Goal: Task Accomplishment & Management: Use online tool/utility

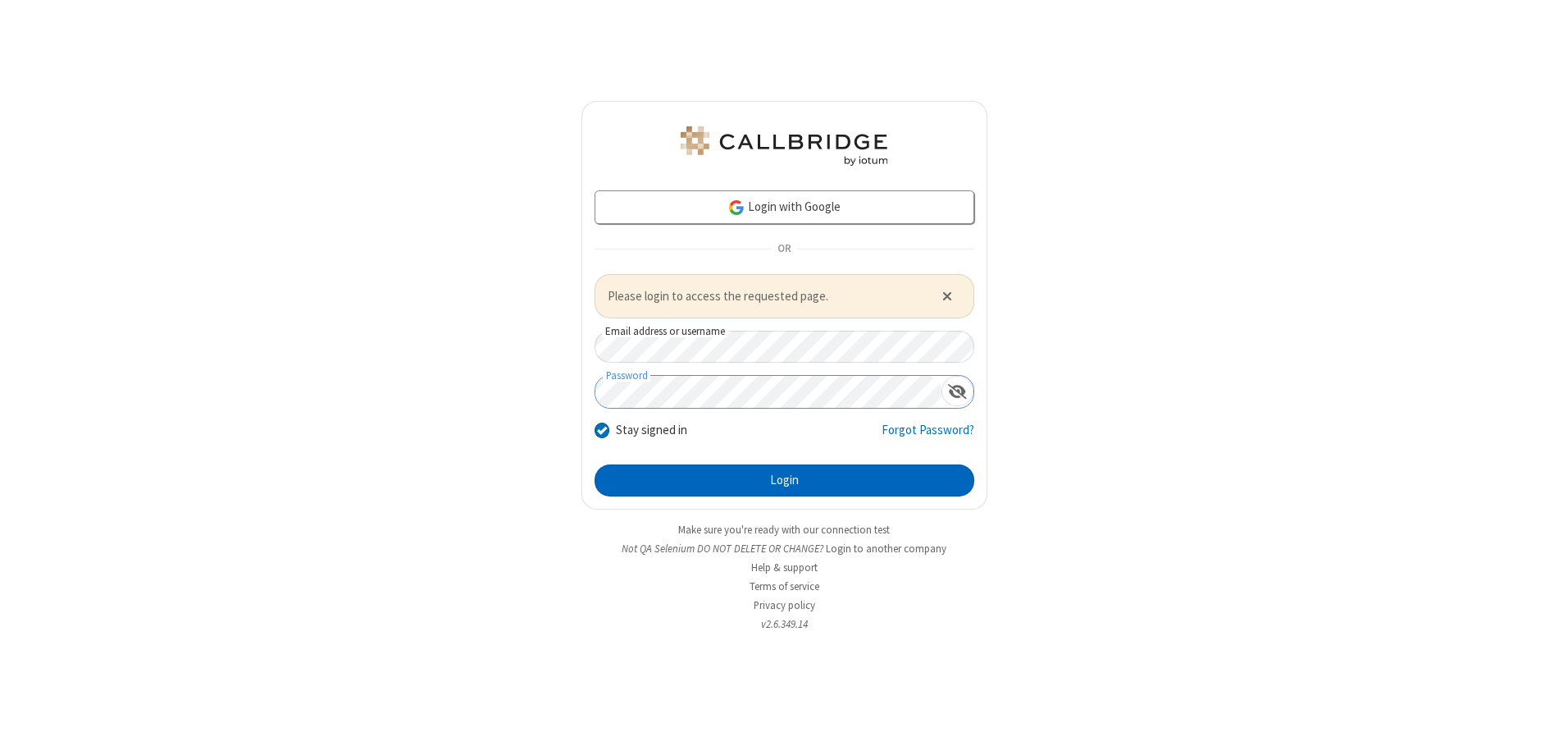
click at [784, 480] on button "Login" at bounding box center [784, 481] width 379 height 33
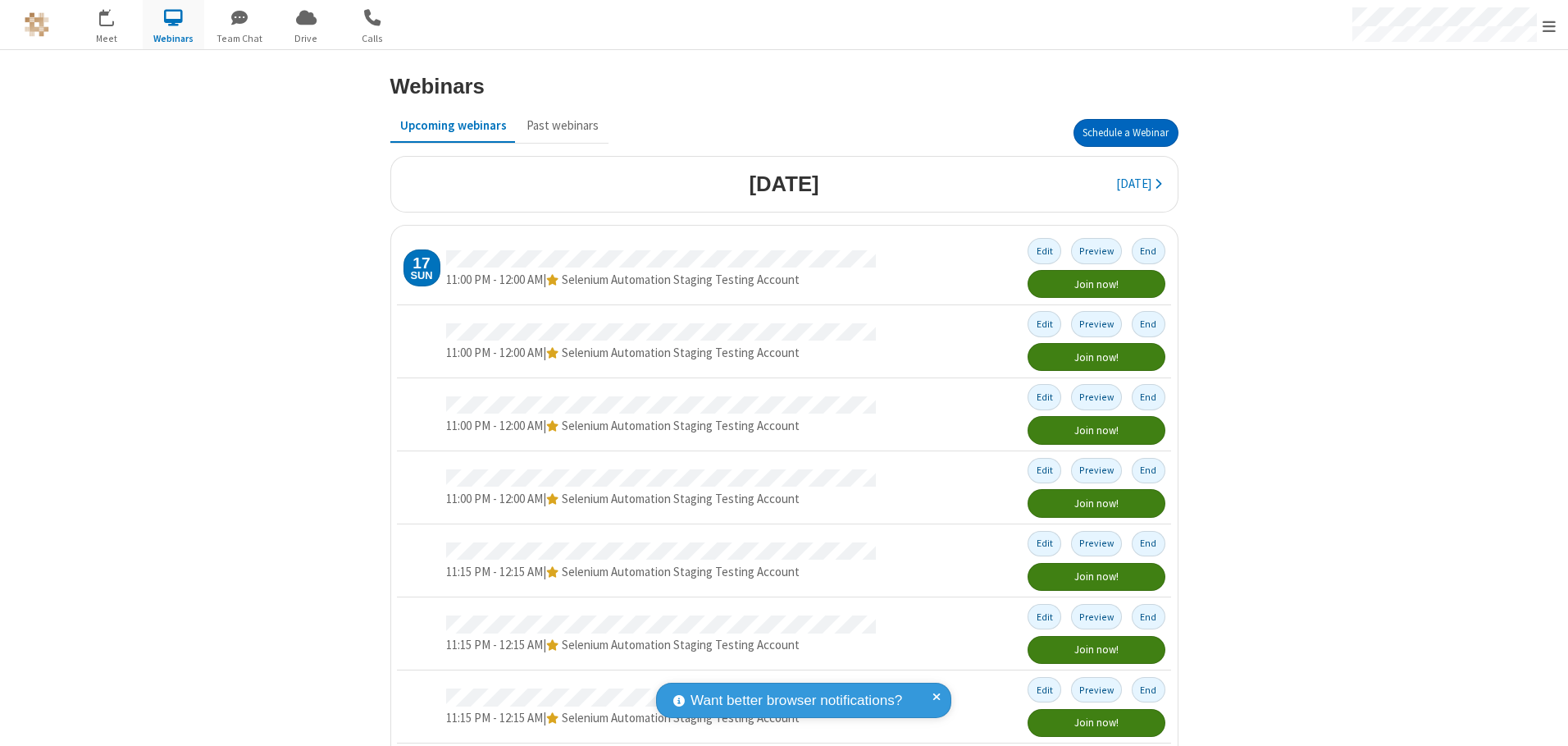
click at [1119, 133] on button "Schedule a Webinar" at bounding box center [1126, 133] width 105 height 28
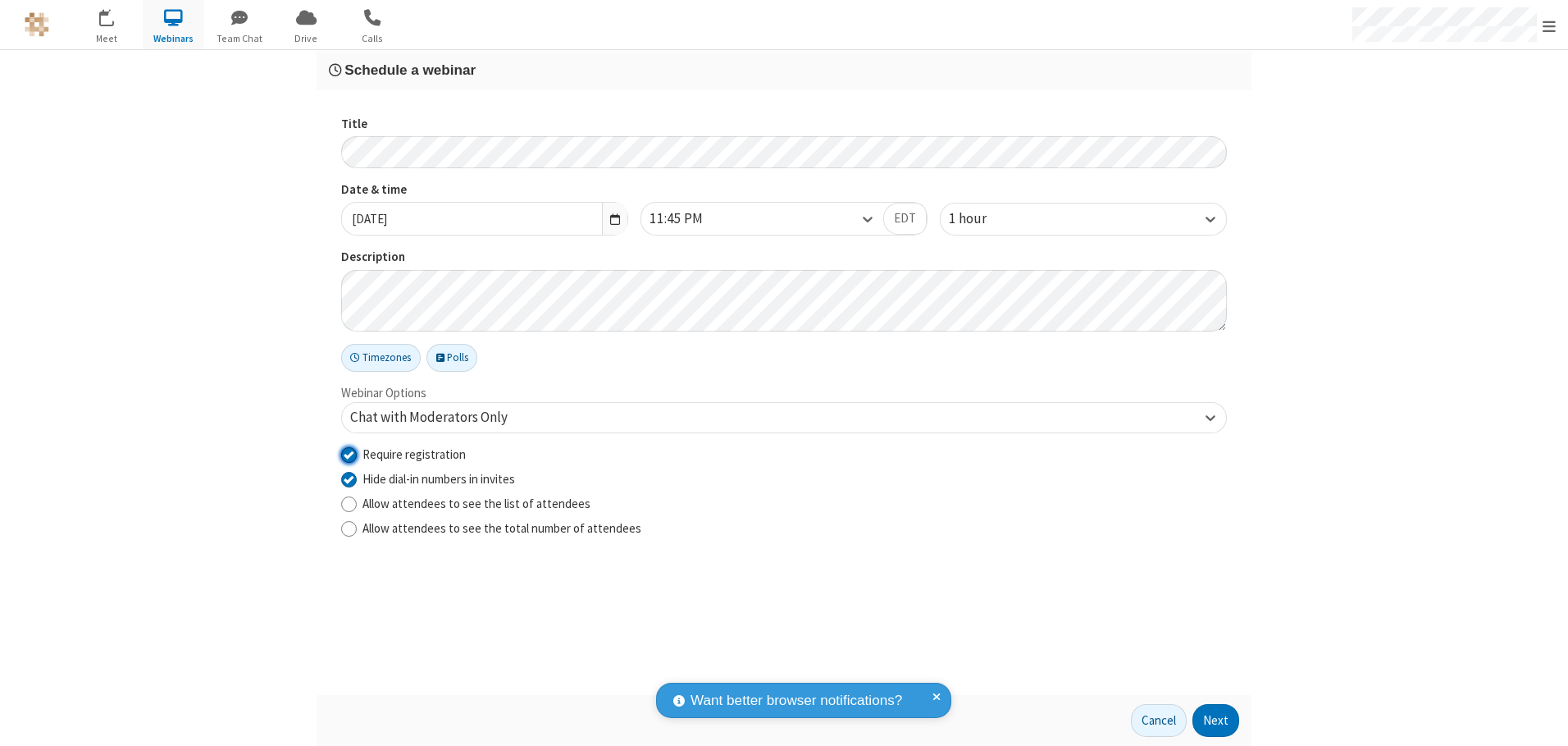
click at [349, 454] on input "Require registration" at bounding box center [349, 455] width 16 height 17
checkbox input "false"
click at [1217, 721] on button "Next" at bounding box center [1215, 721] width 46 height 33
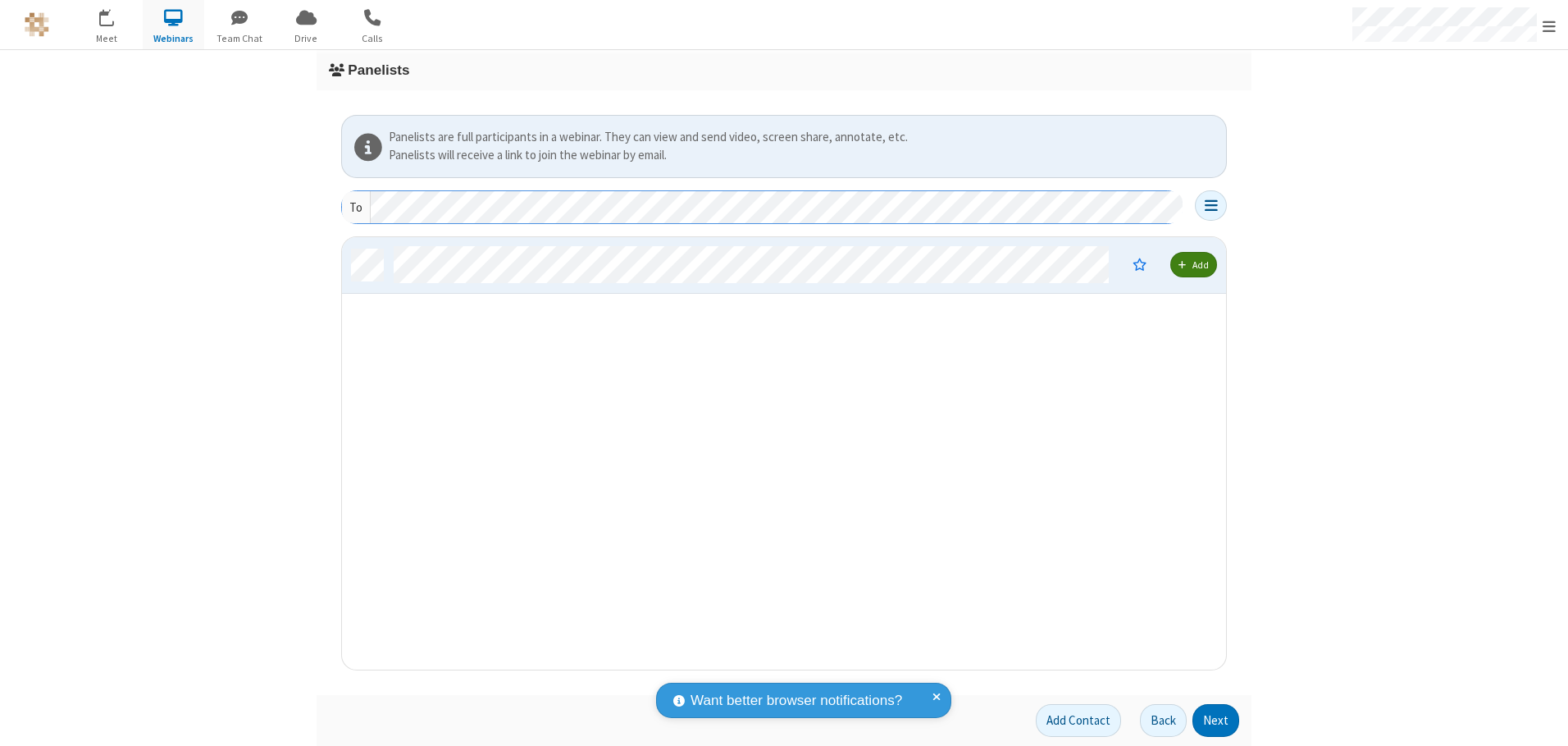
scroll to position [420, 872]
click at [1217, 721] on button "Next" at bounding box center [1215, 721] width 46 height 33
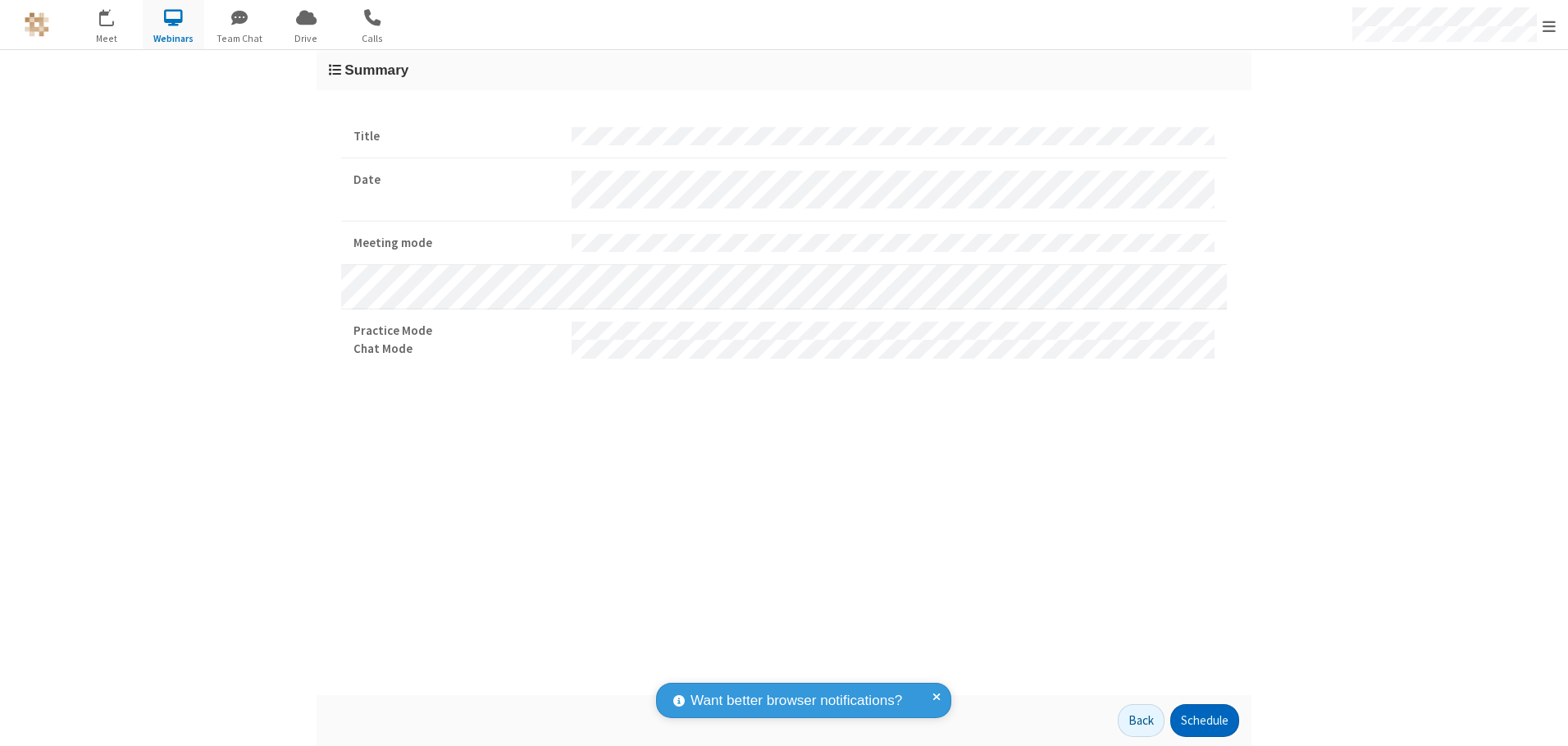
click at [1204, 721] on button "Schedule" at bounding box center [1204, 721] width 69 height 33
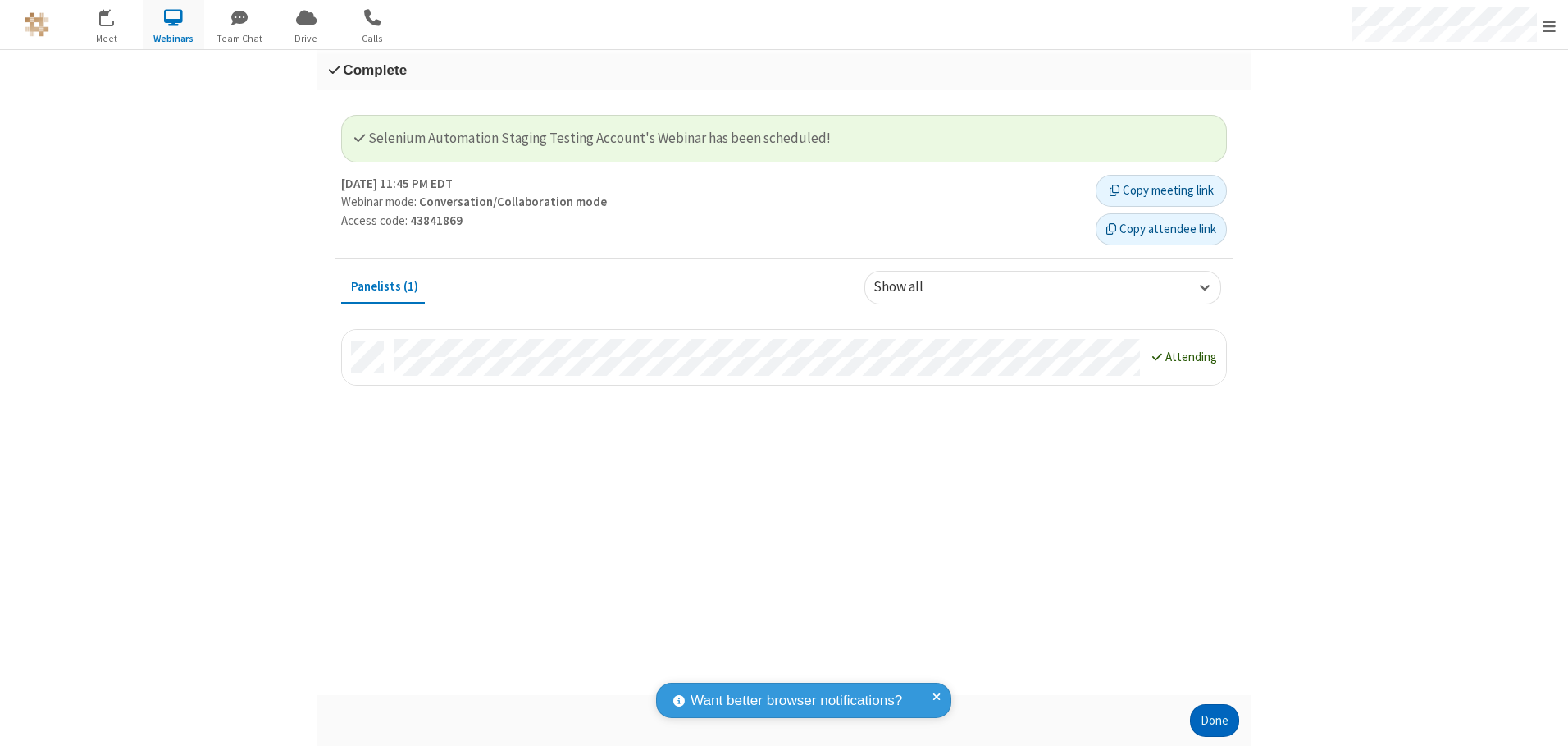
click at [1215, 721] on button "Done" at bounding box center [1215, 721] width 49 height 33
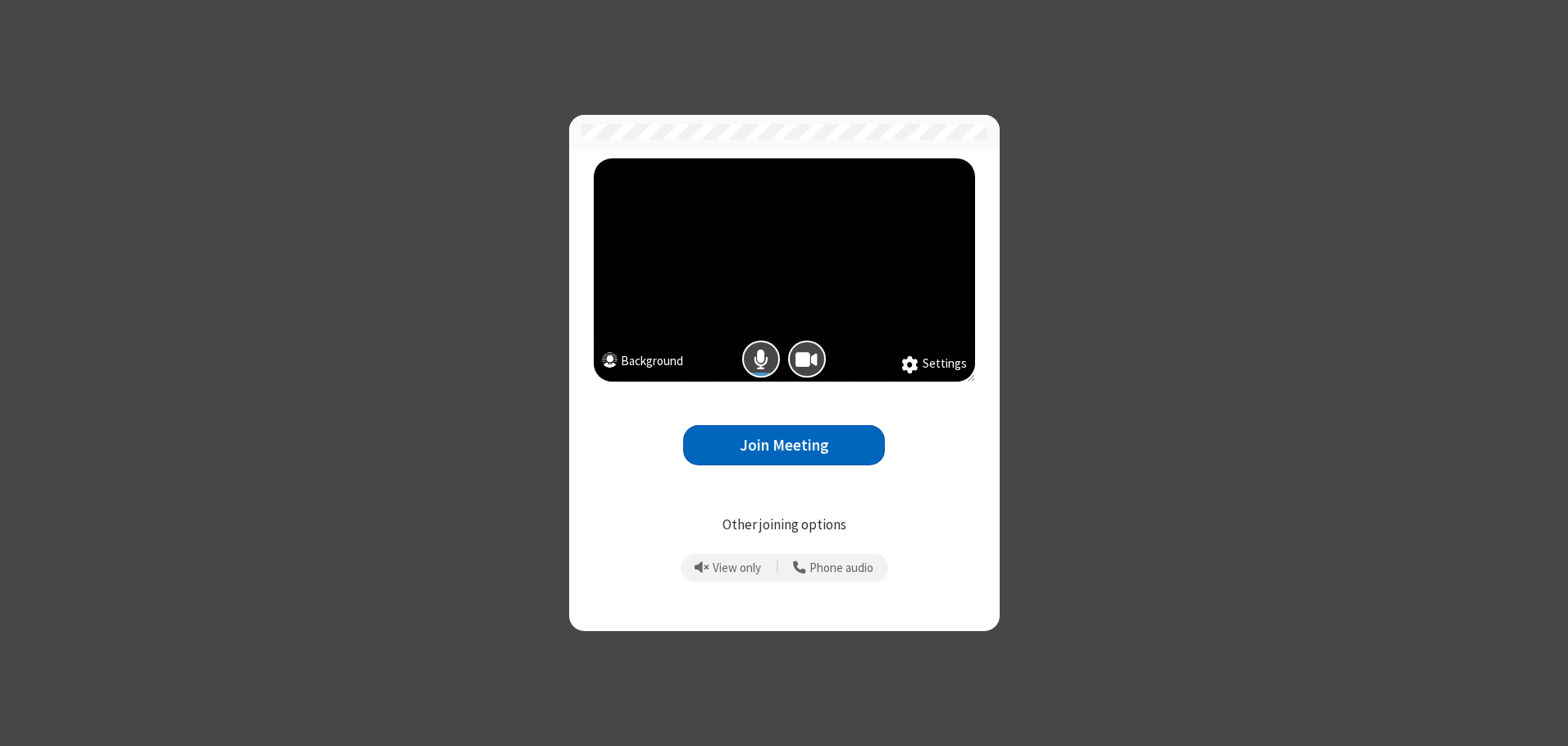
click at [784, 445] on button "Join Meeting" at bounding box center [784, 445] width 202 height 40
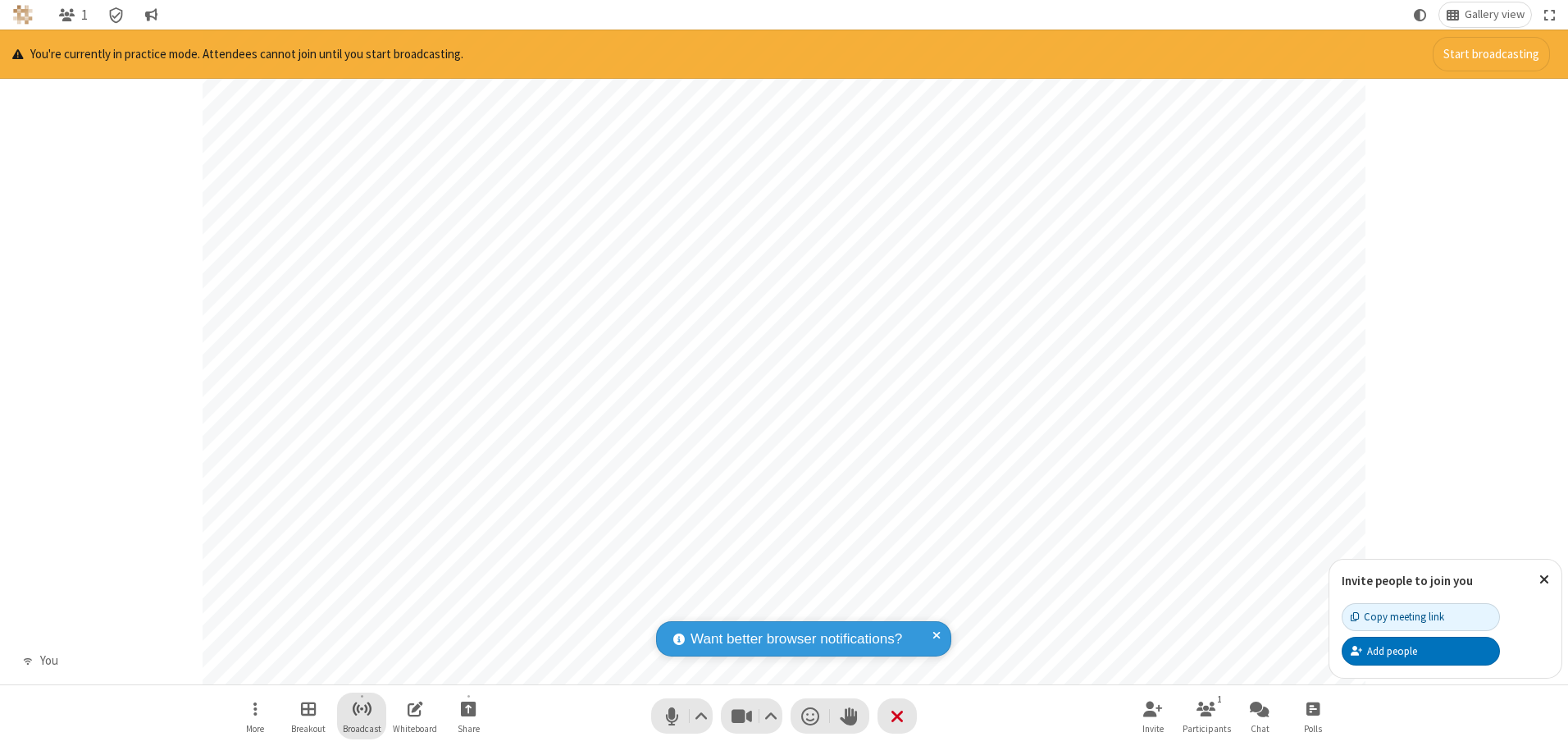
click at [361, 708] on span "Start broadcast" at bounding box center [362, 708] width 20 height 20
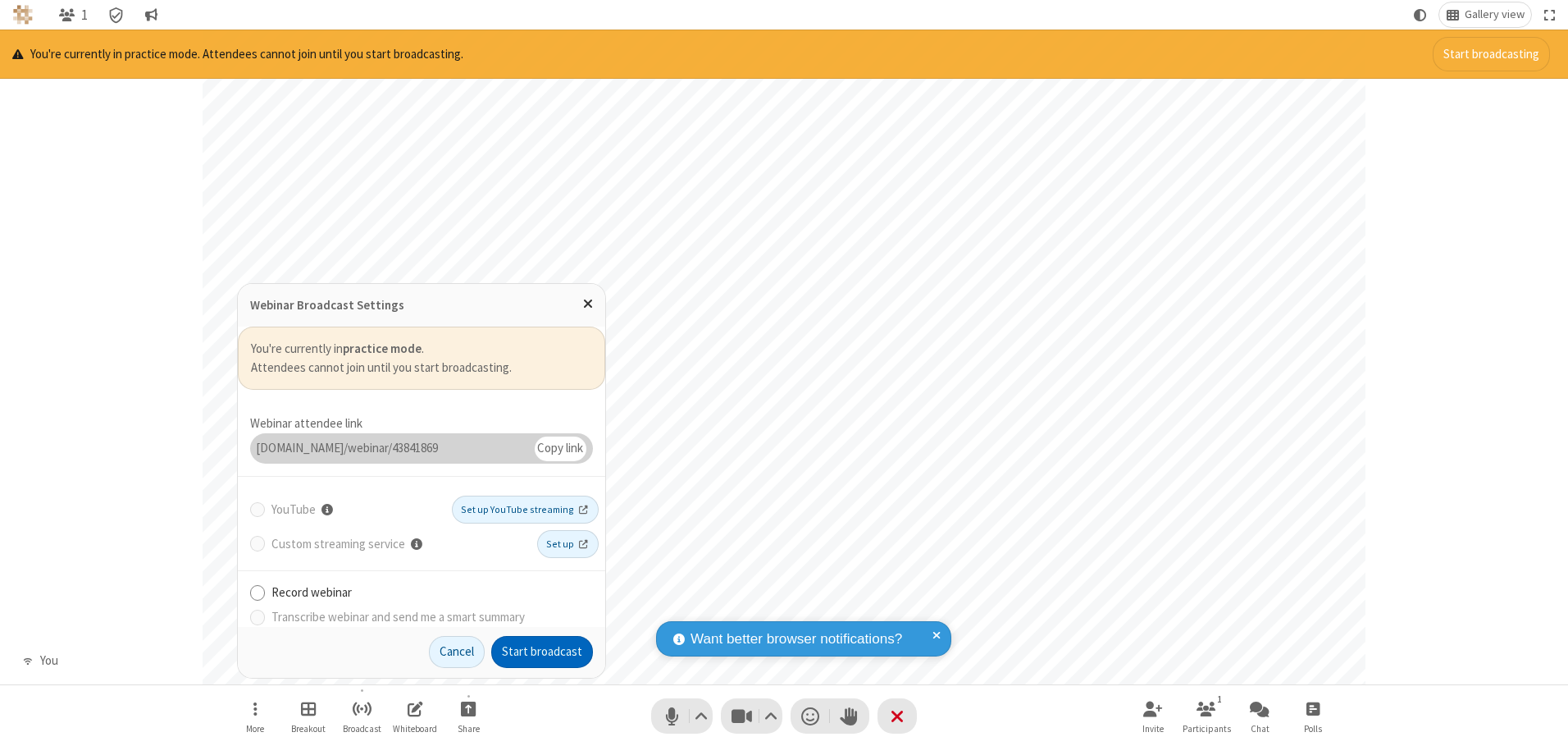
click at [542, 652] on button "Start broadcast" at bounding box center [542, 652] width 101 height 33
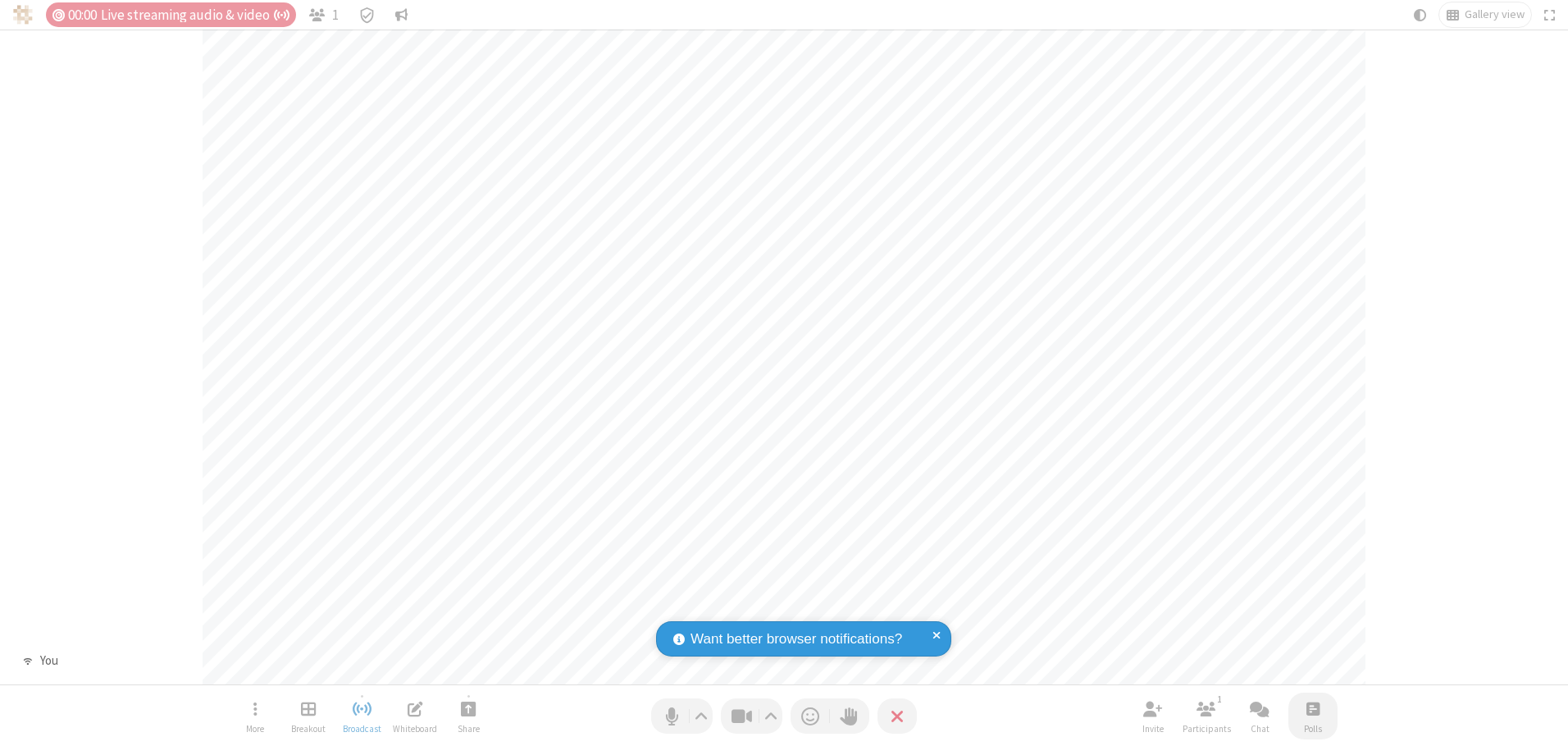
click at [1312, 708] on span "Open poll" at bounding box center [1313, 708] width 13 height 20
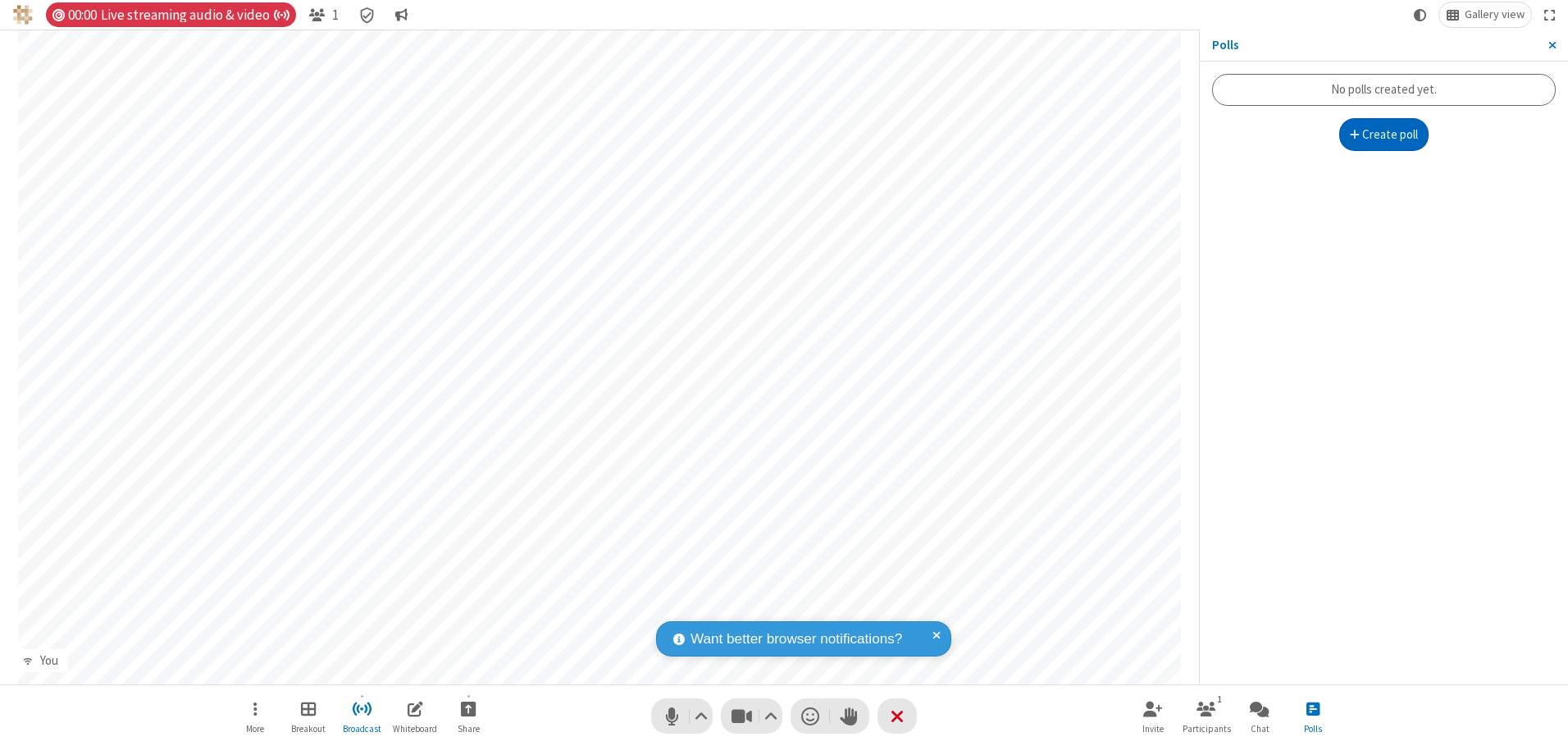
click at [1384, 135] on button "Create poll" at bounding box center [1384, 135] width 90 height 33
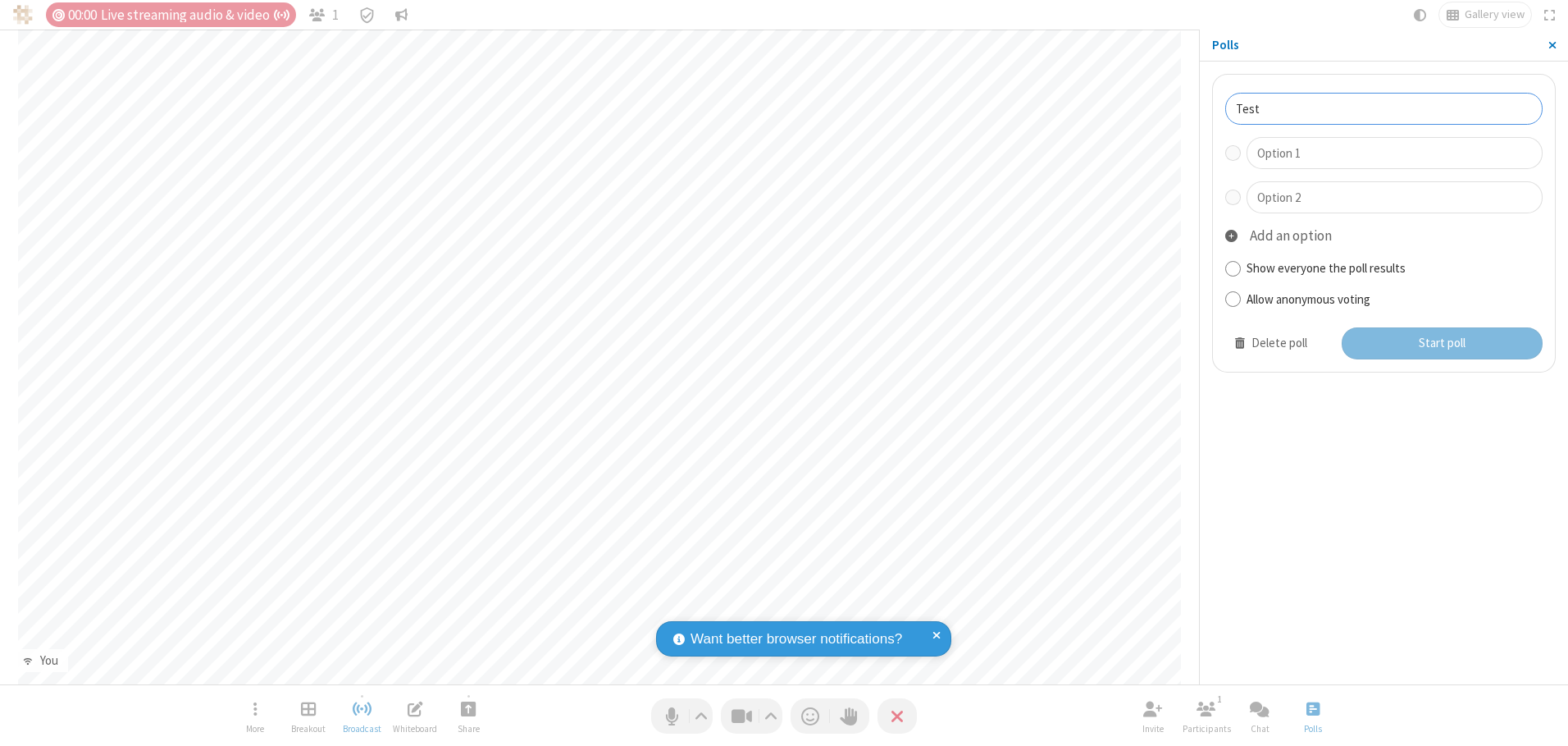
type input "Test"
type input "Yes"
type input "No"
click at [1441, 343] on button "Start poll" at bounding box center [1442, 344] width 202 height 33
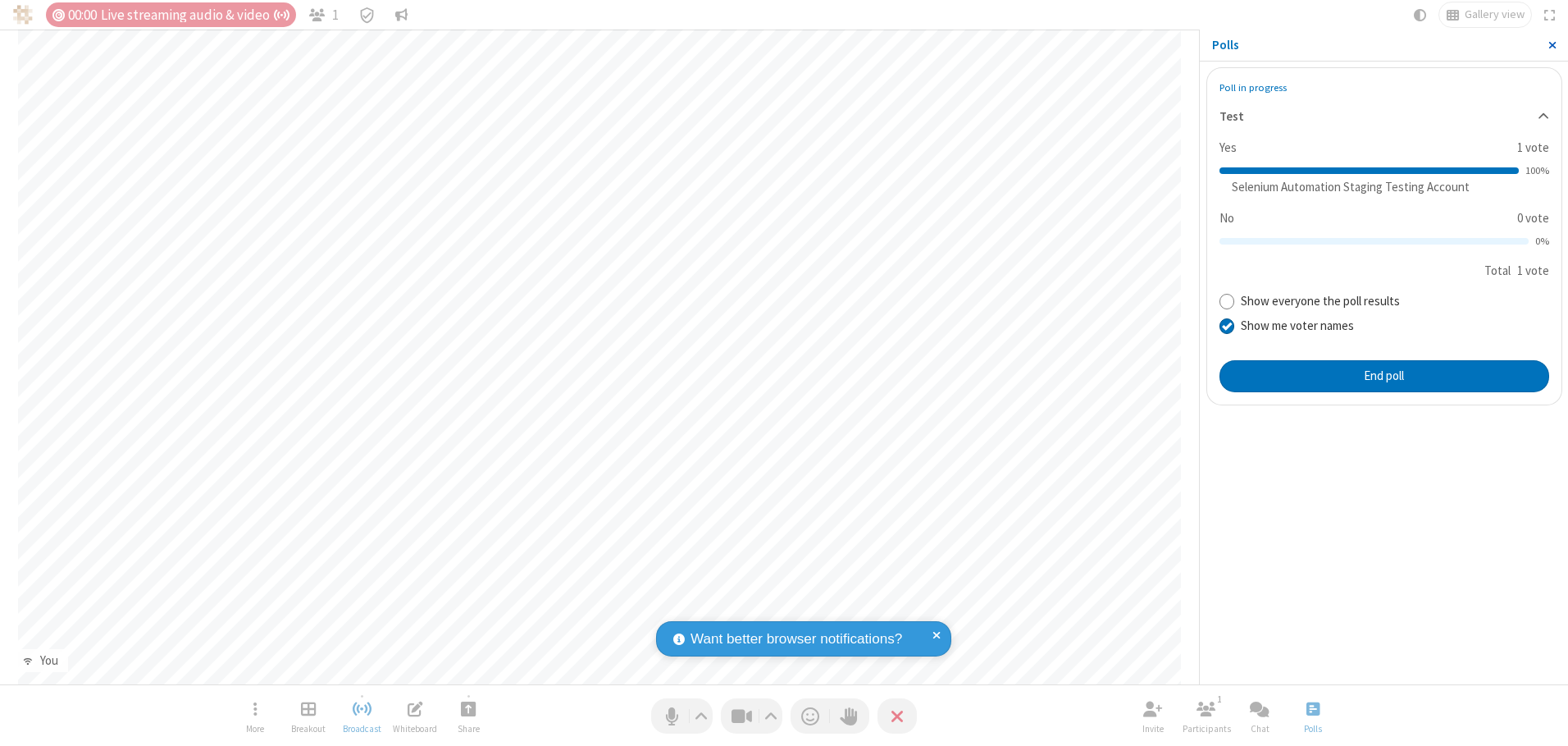
click at [1551, 45] on span "Close sidebar" at bounding box center [1552, 45] width 8 height 13
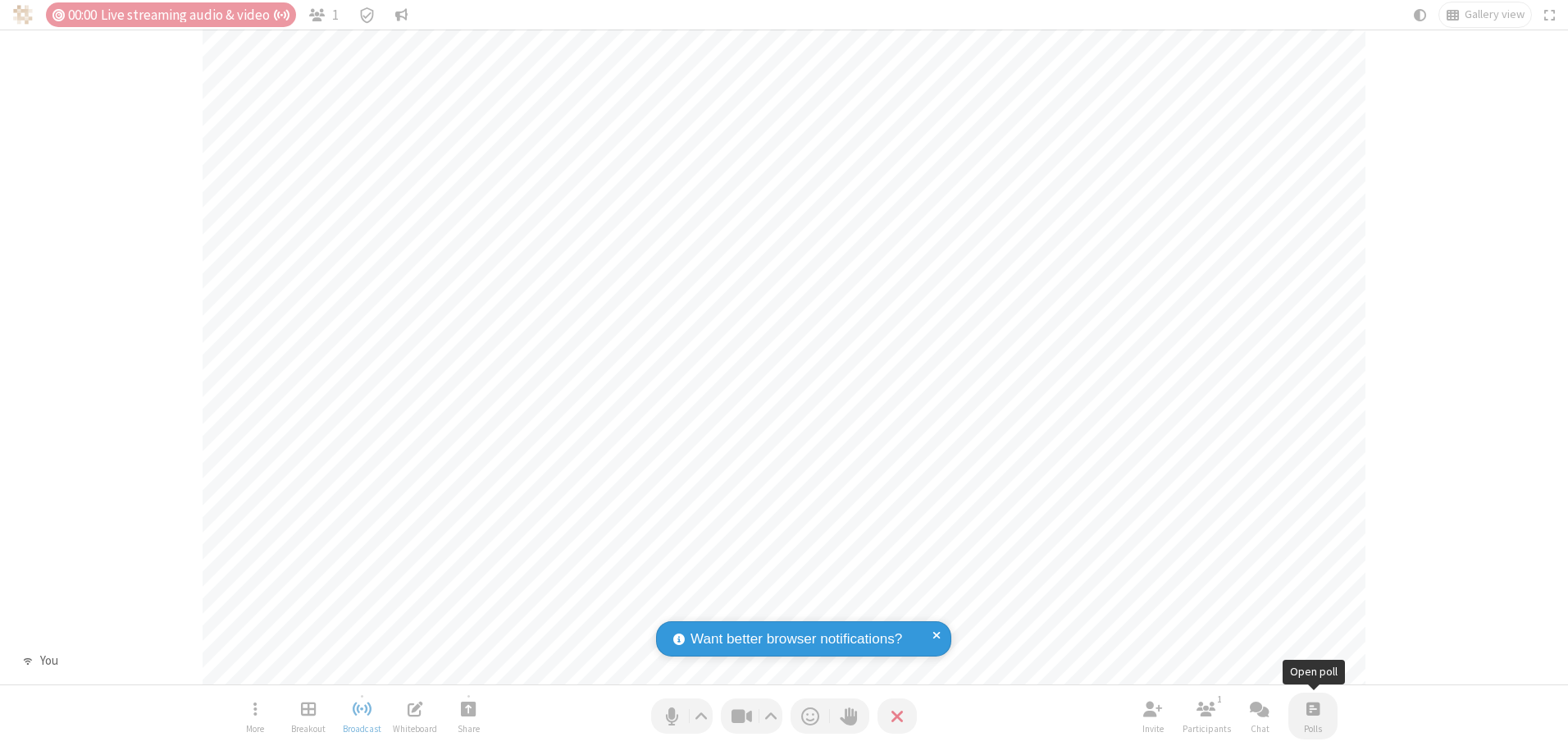
click at [1312, 708] on span "Open poll" at bounding box center [1313, 708] width 13 height 20
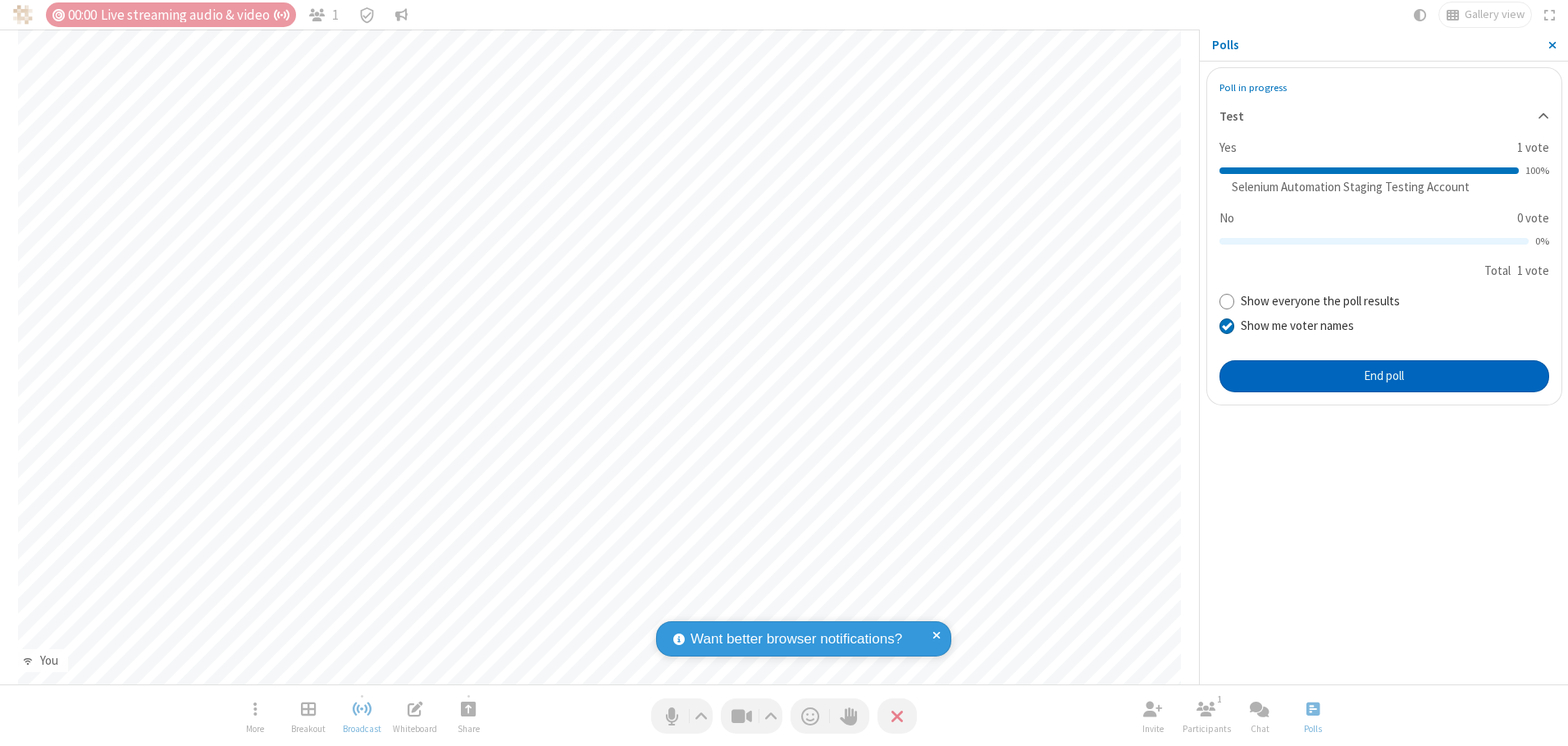
click at [1384, 376] on button "End poll" at bounding box center [1384, 377] width 330 height 33
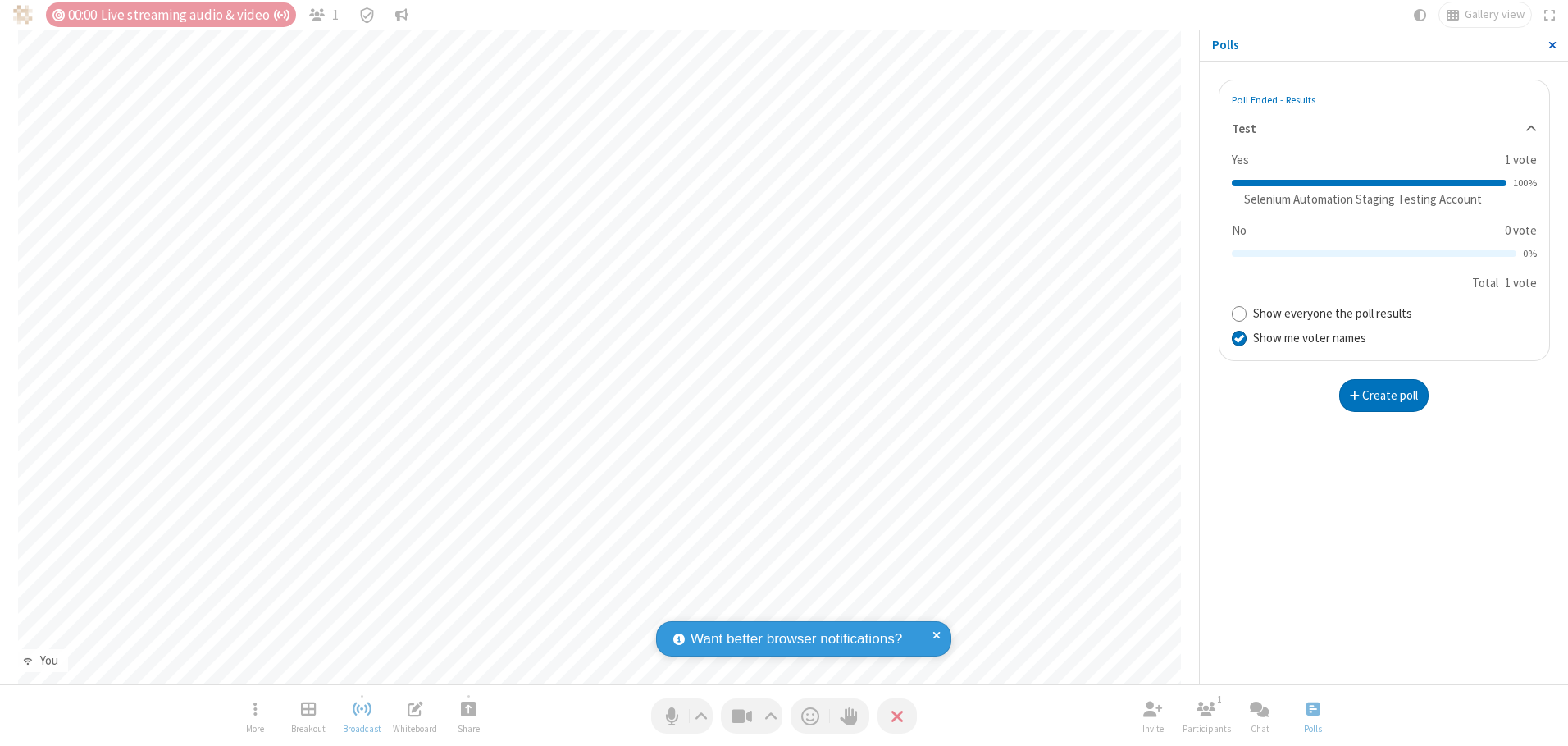
click at [1551, 45] on span "Close sidebar" at bounding box center [1552, 45] width 8 height 13
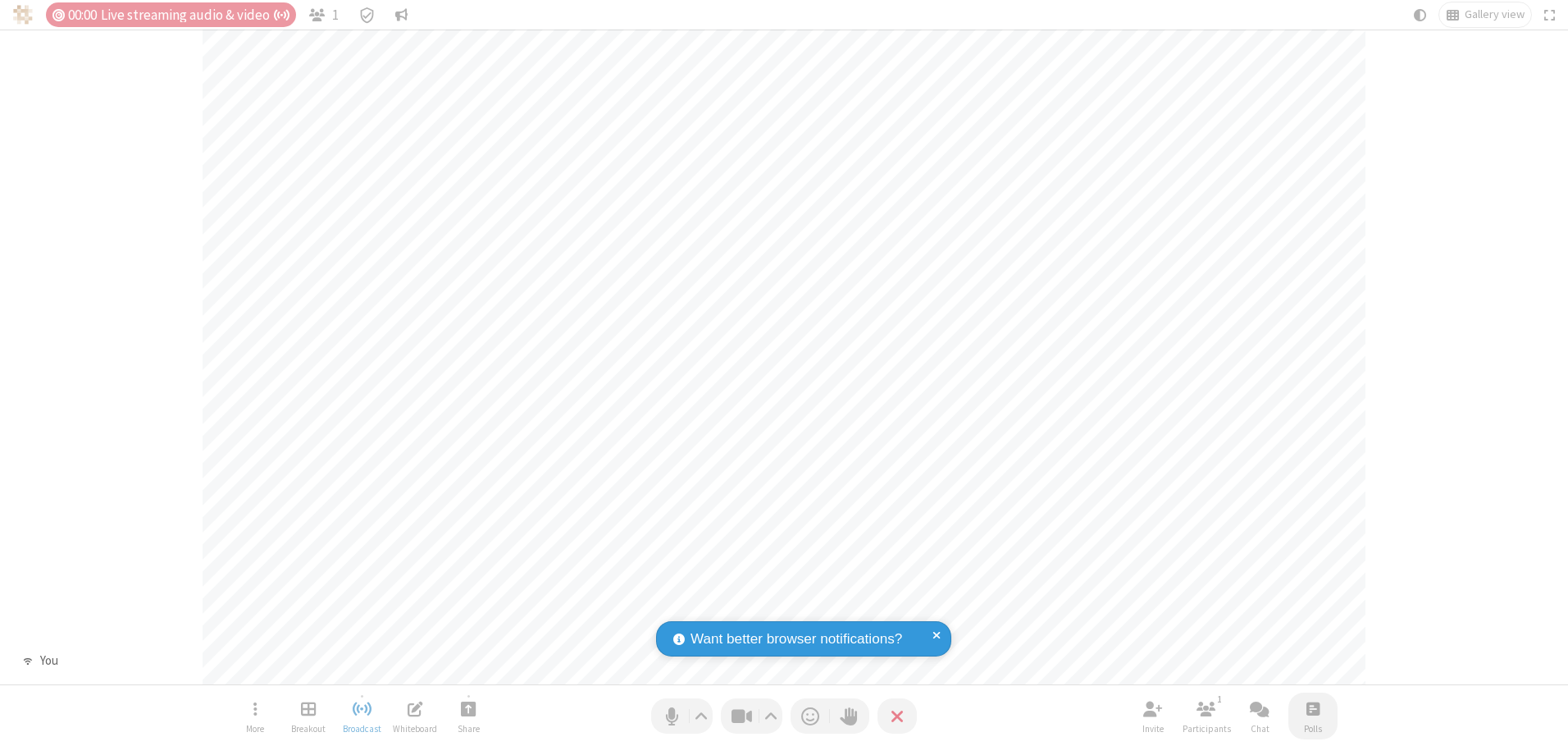
click at [1312, 708] on span "Open poll" at bounding box center [1313, 708] width 13 height 20
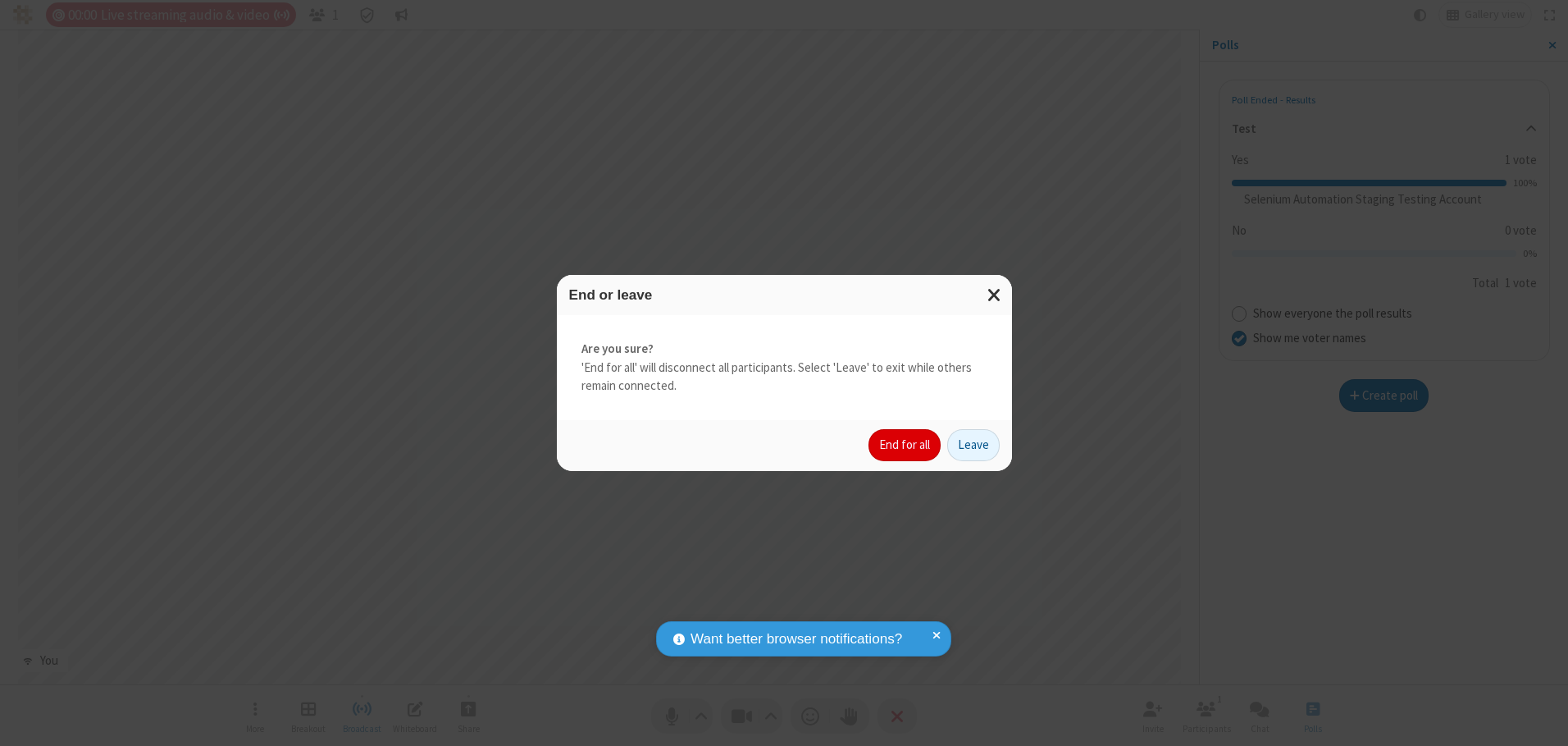
click at [905, 445] on button "End for all" at bounding box center [905, 446] width 73 height 33
